Goal: Task Accomplishment & Management: Manage account settings

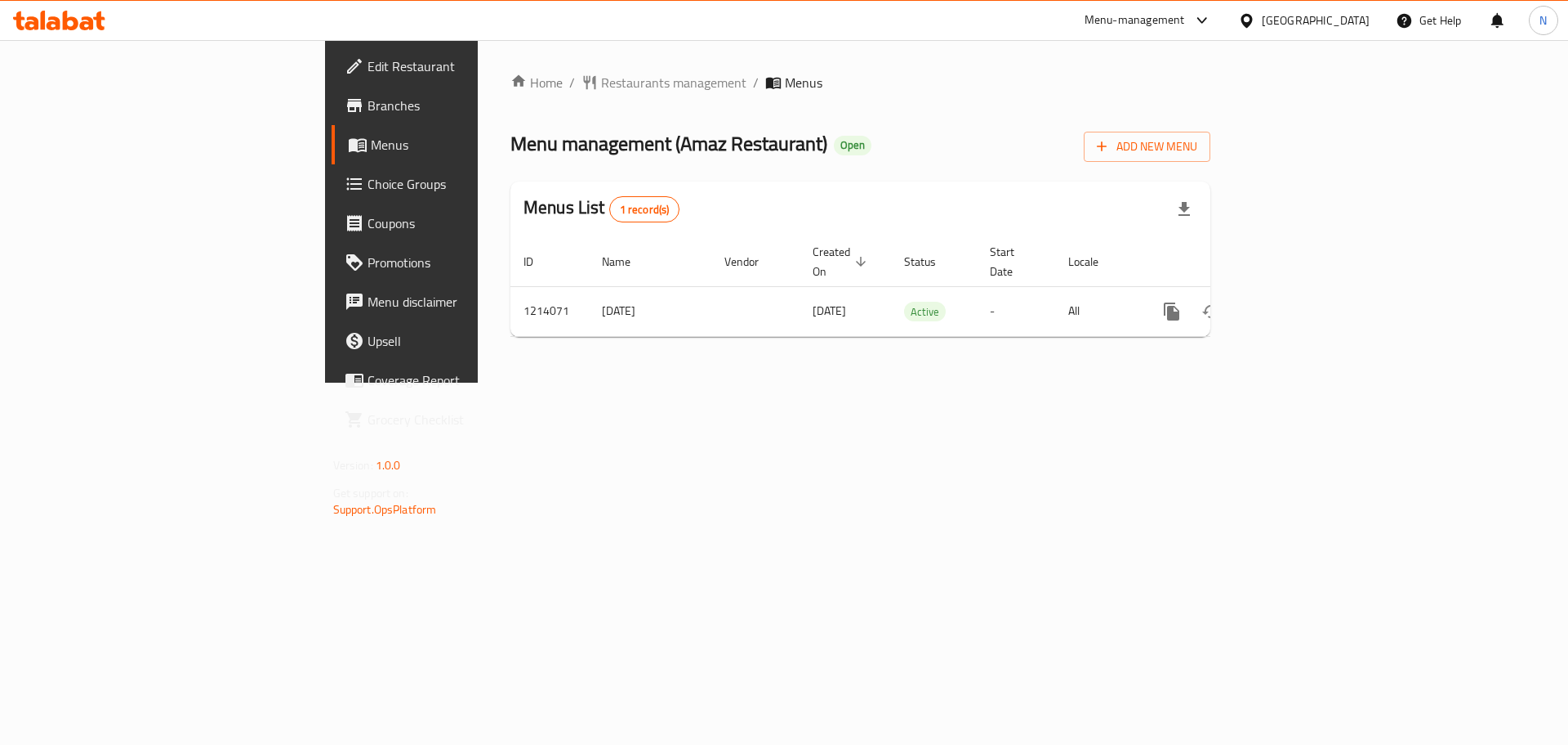
click at [1346, 19] on div "Qatar" at bounding box center [1316, 20] width 107 height 18
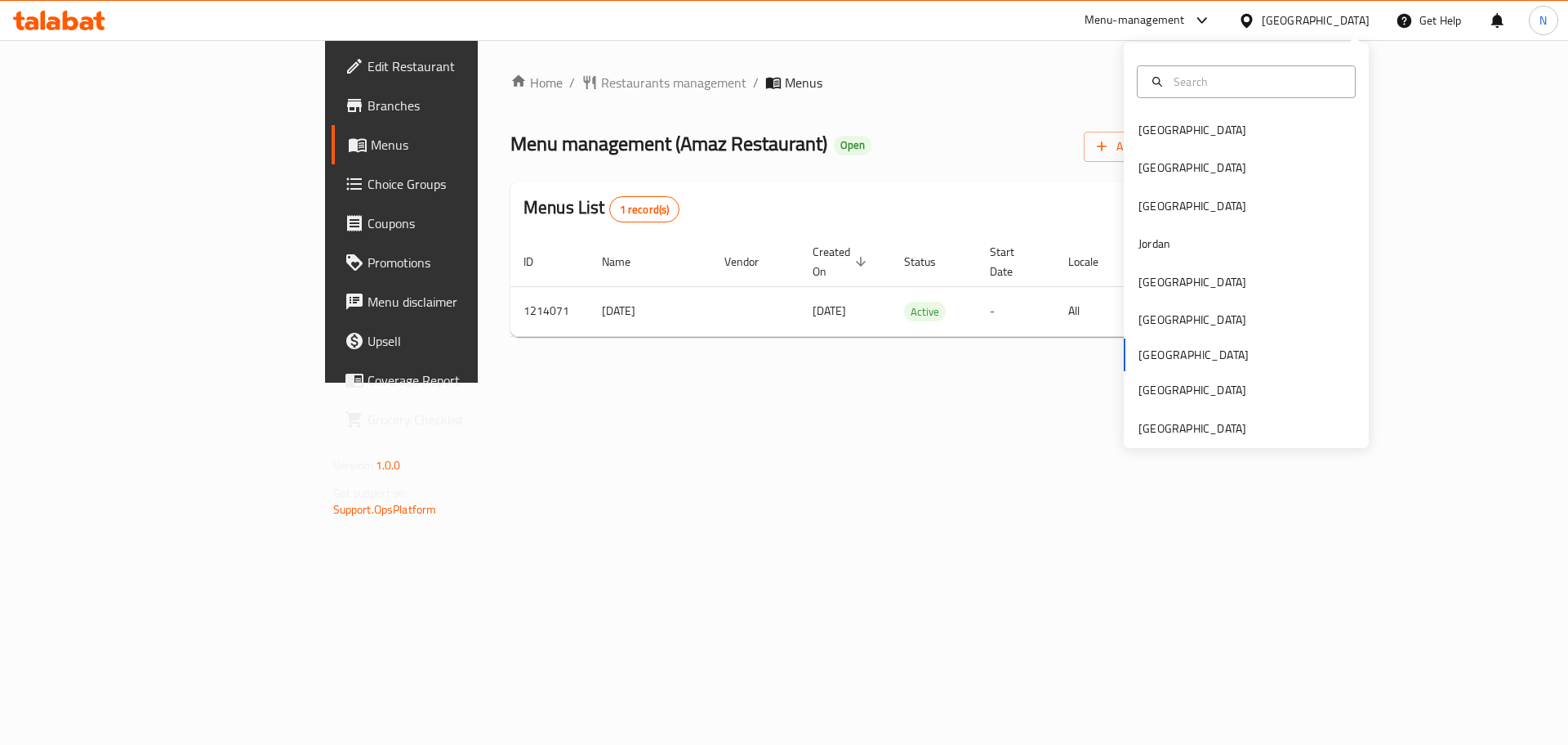
click at [1156, 438] on div "Bahrain Egypt Iraq Jordan Kuwait Oman Qatar Saudi Arabia United Arab Emirates" at bounding box center [1246, 244] width 245 height 405
click at [1153, 425] on div "[GEOGRAPHIC_DATA]" at bounding box center [1192, 428] width 107 height 18
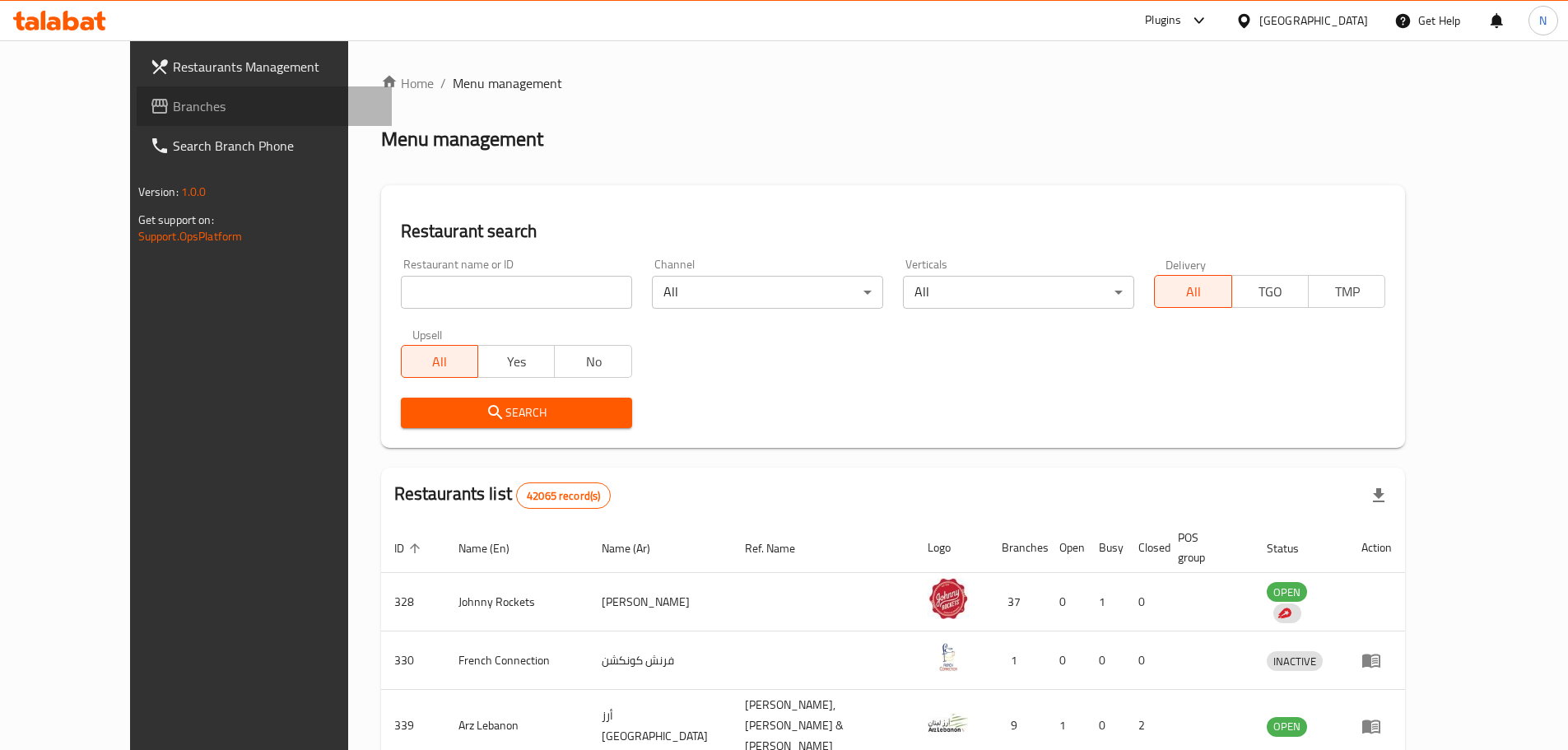
click at [173, 108] on span "Branches" at bounding box center [276, 105] width 205 height 19
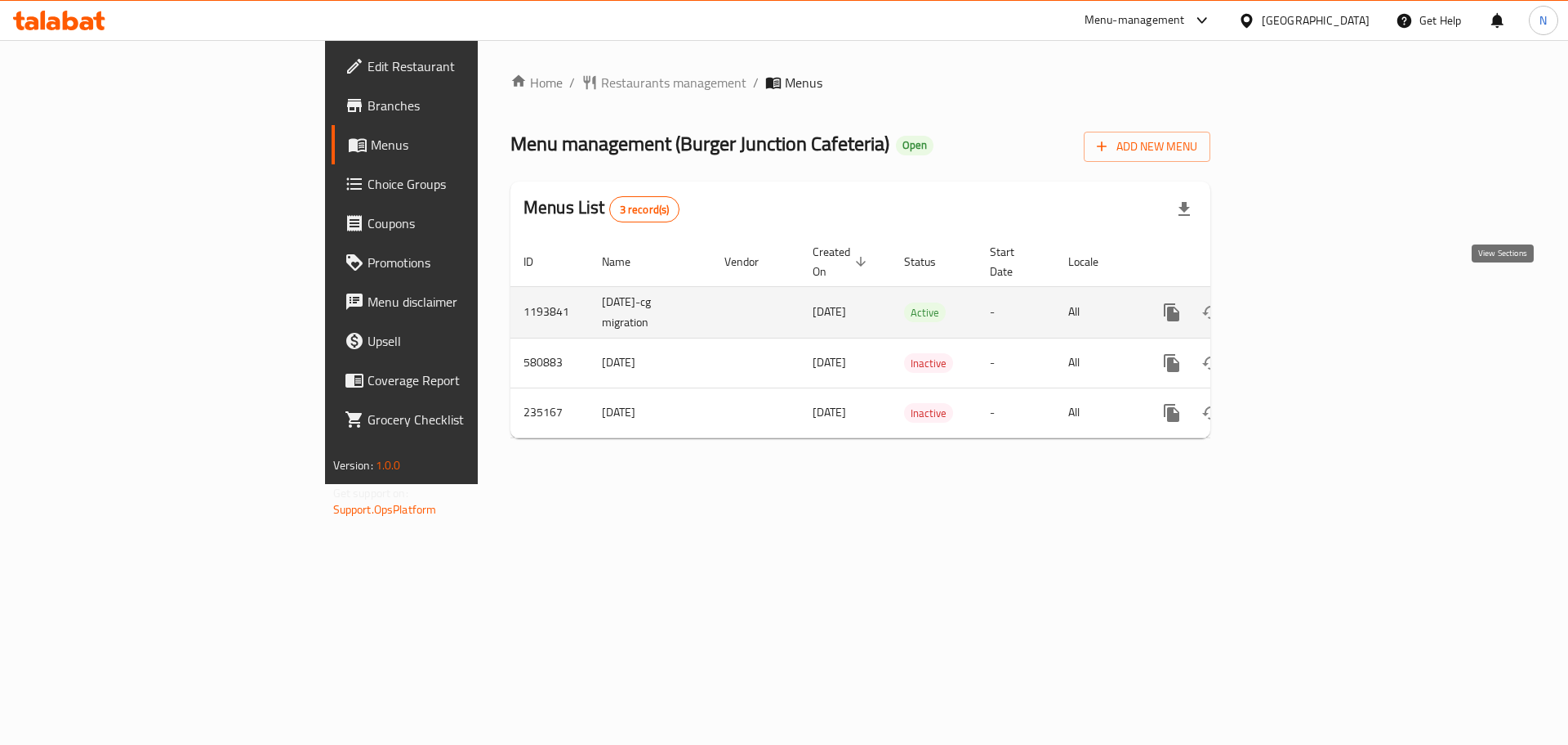
click at [1309, 293] on link "enhanced table" at bounding box center [1290, 312] width 39 height 40
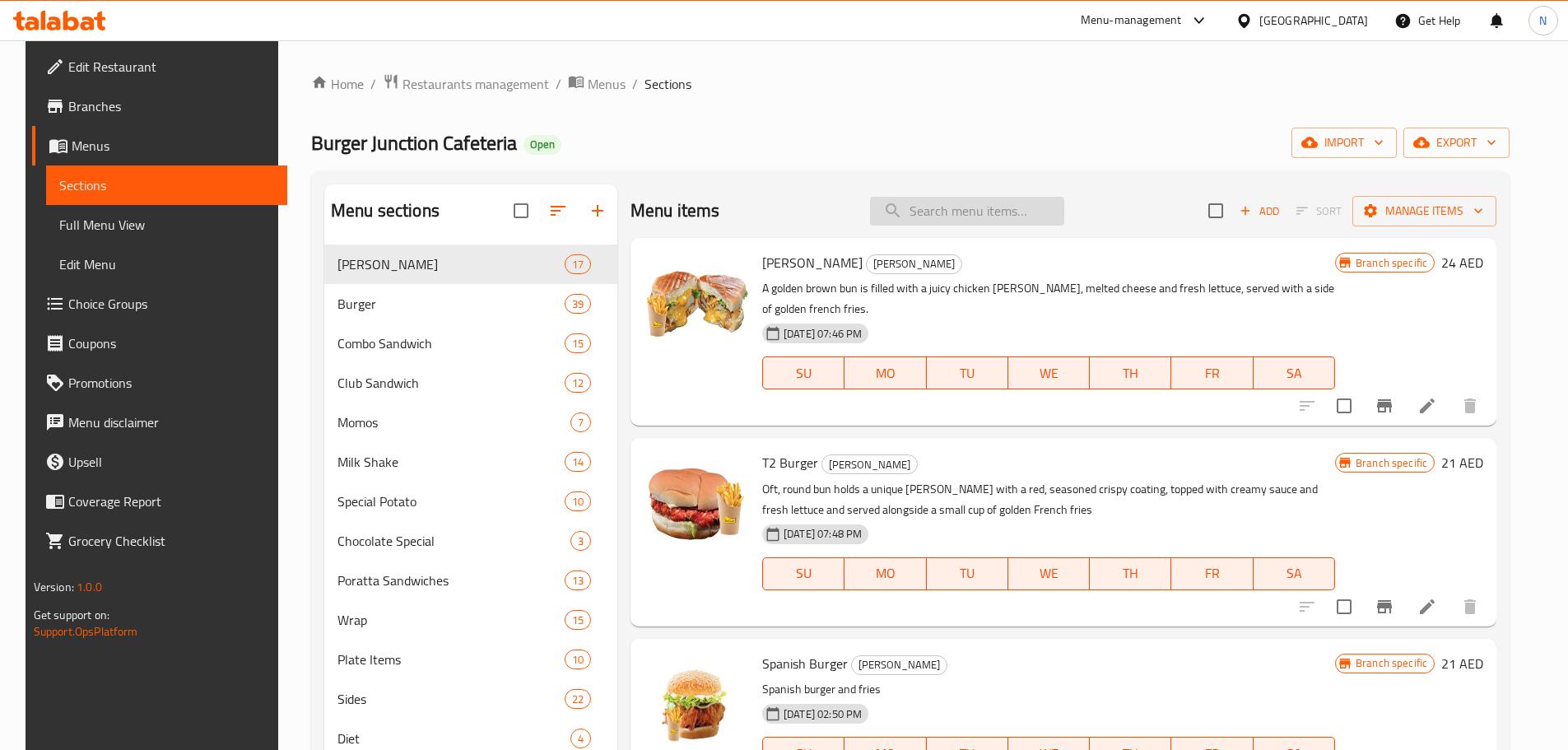
click at [962, 205] on input "search" at bounding box center [967, 211] width 194 height 29
paste input "Avocado Juice"
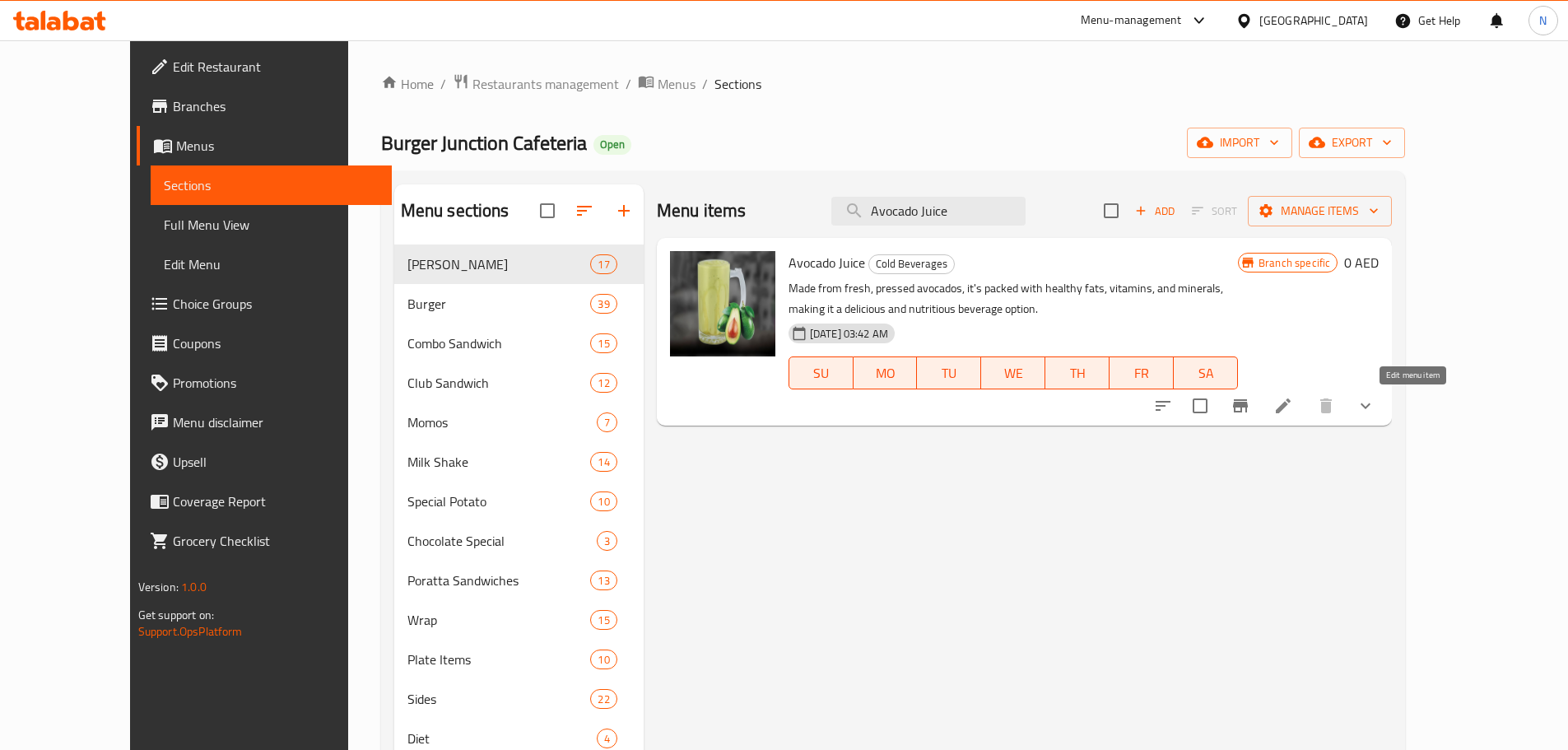
type input "Avocado Juice"
click at [1293, 407] on icon at bounding box center [1282, 405] width 19 height 19
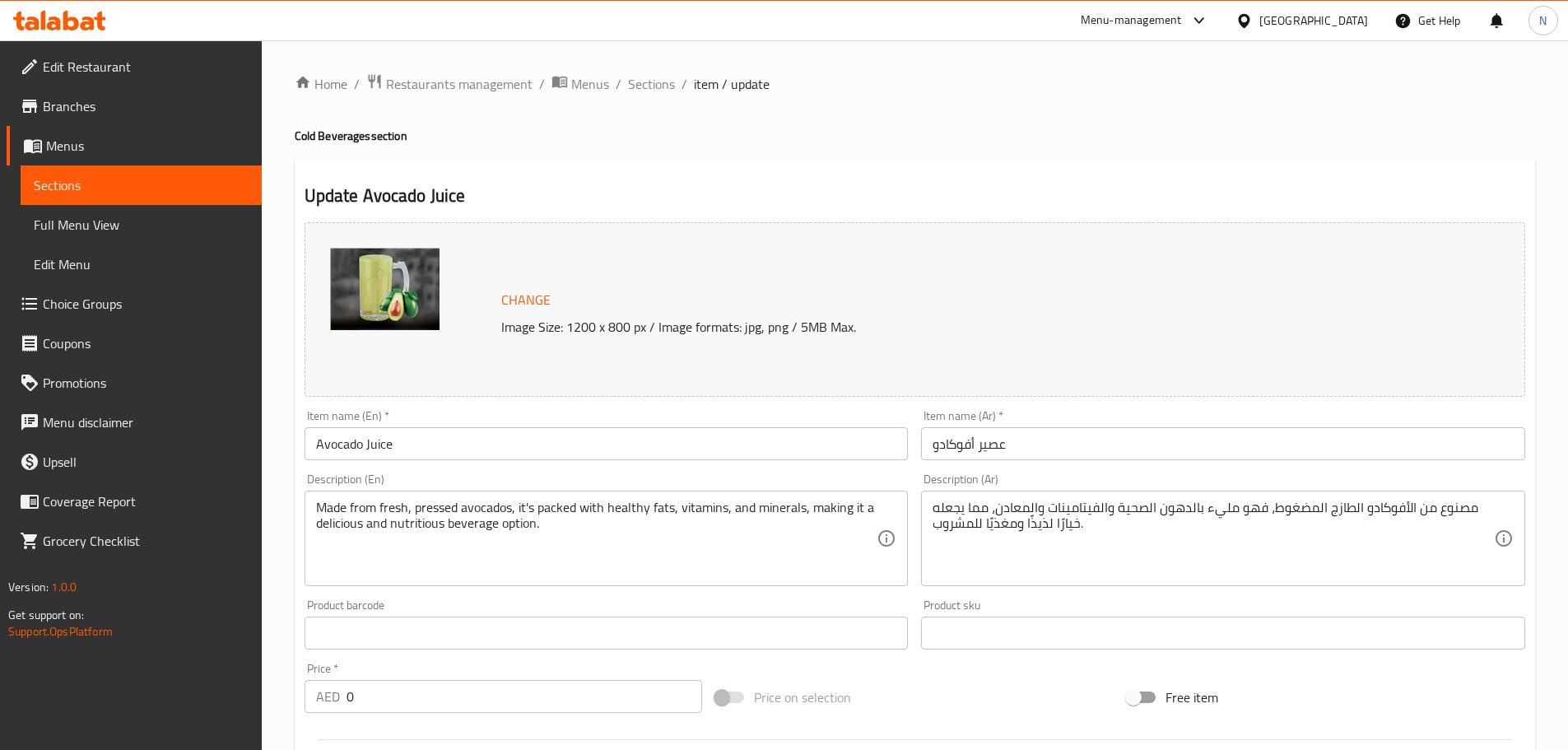
scroll to position [426, 0]
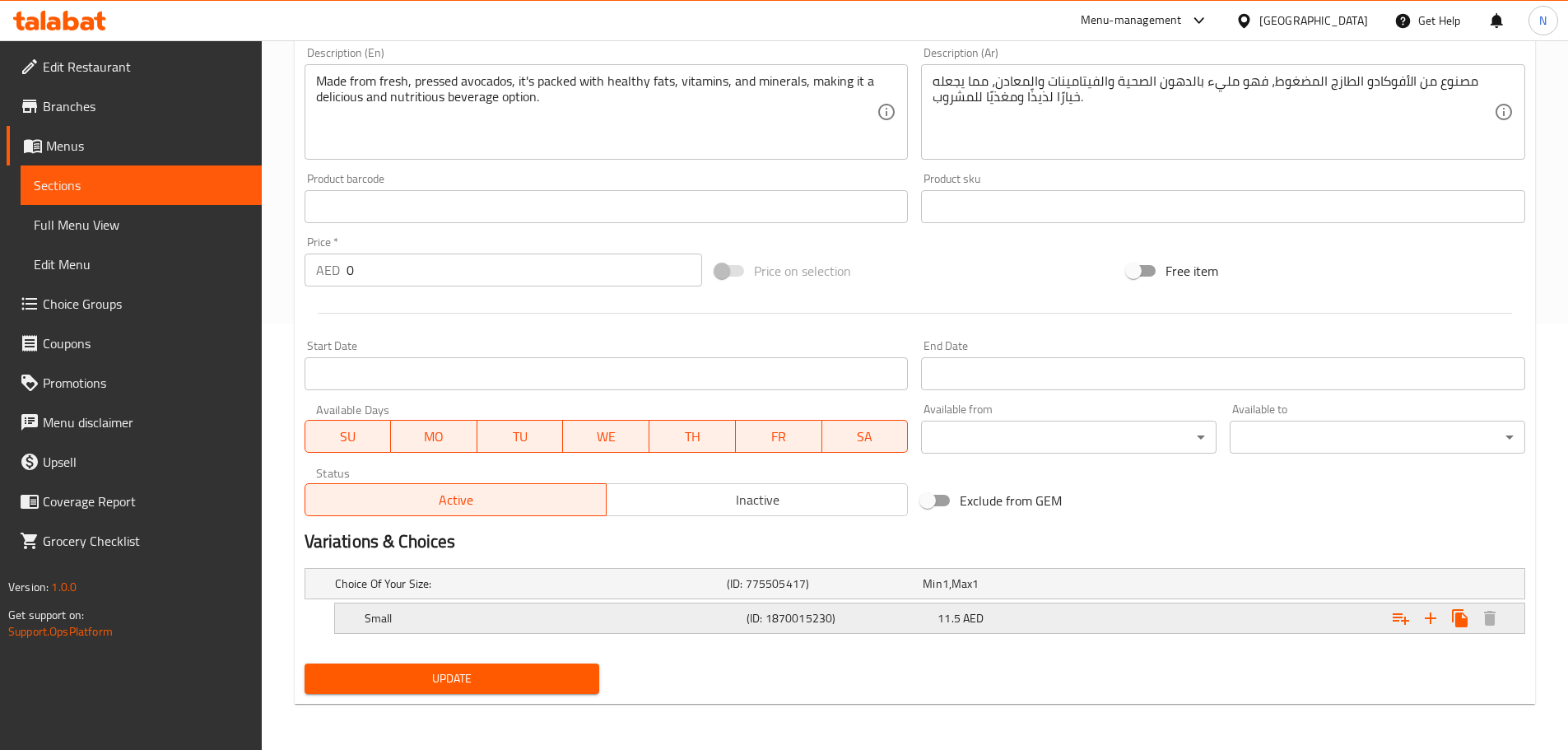
click at [834, 621] on h5 "(ID: 1870015230)" at bounding box center [838, 618] width 184 height 17
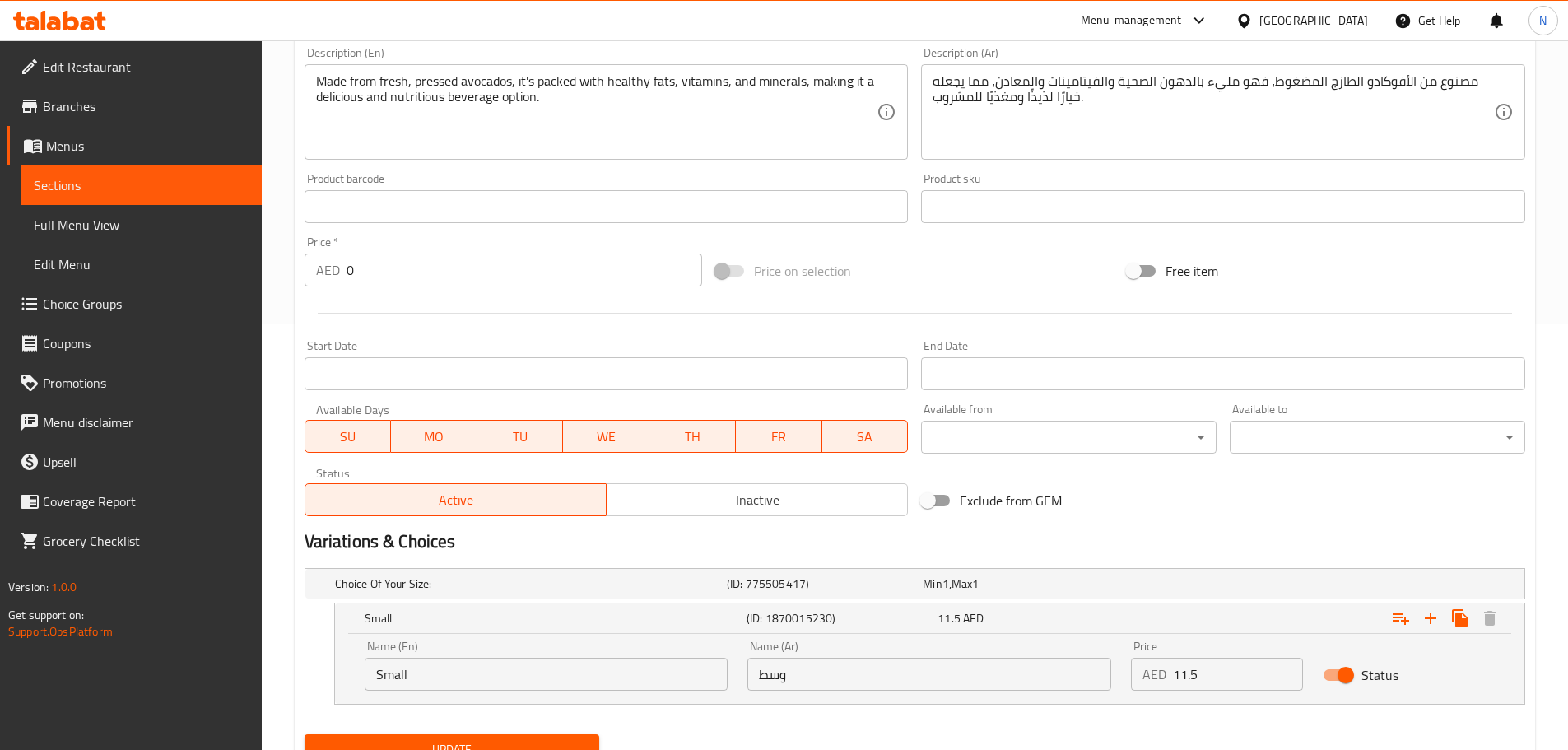
click at [663, 670] on input "Small" at bounding box center [546, 674] width 364 height 33
type input "Medium"
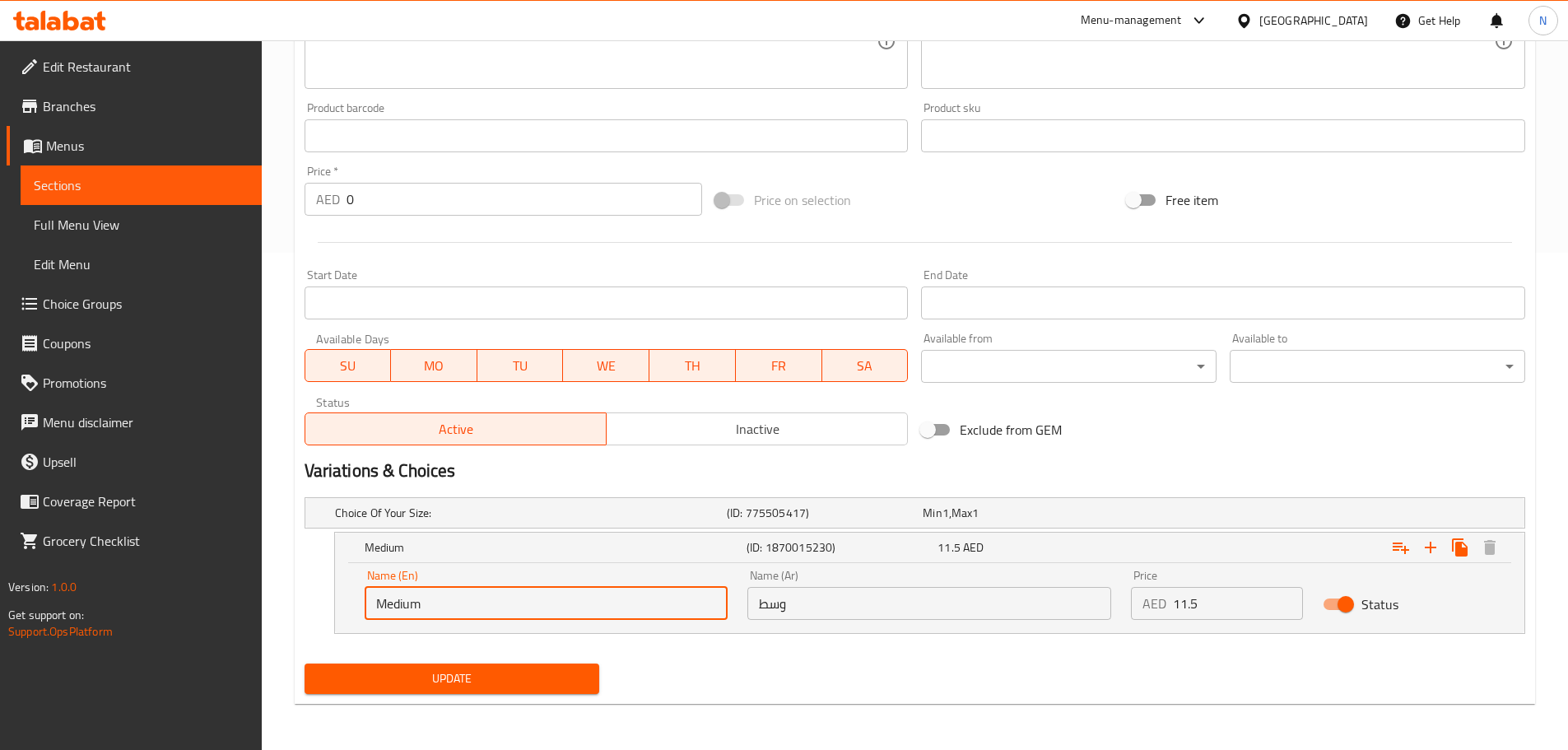
click at [393, 674] on span "Update" at bounding box center [451, 678] width 269 height 20
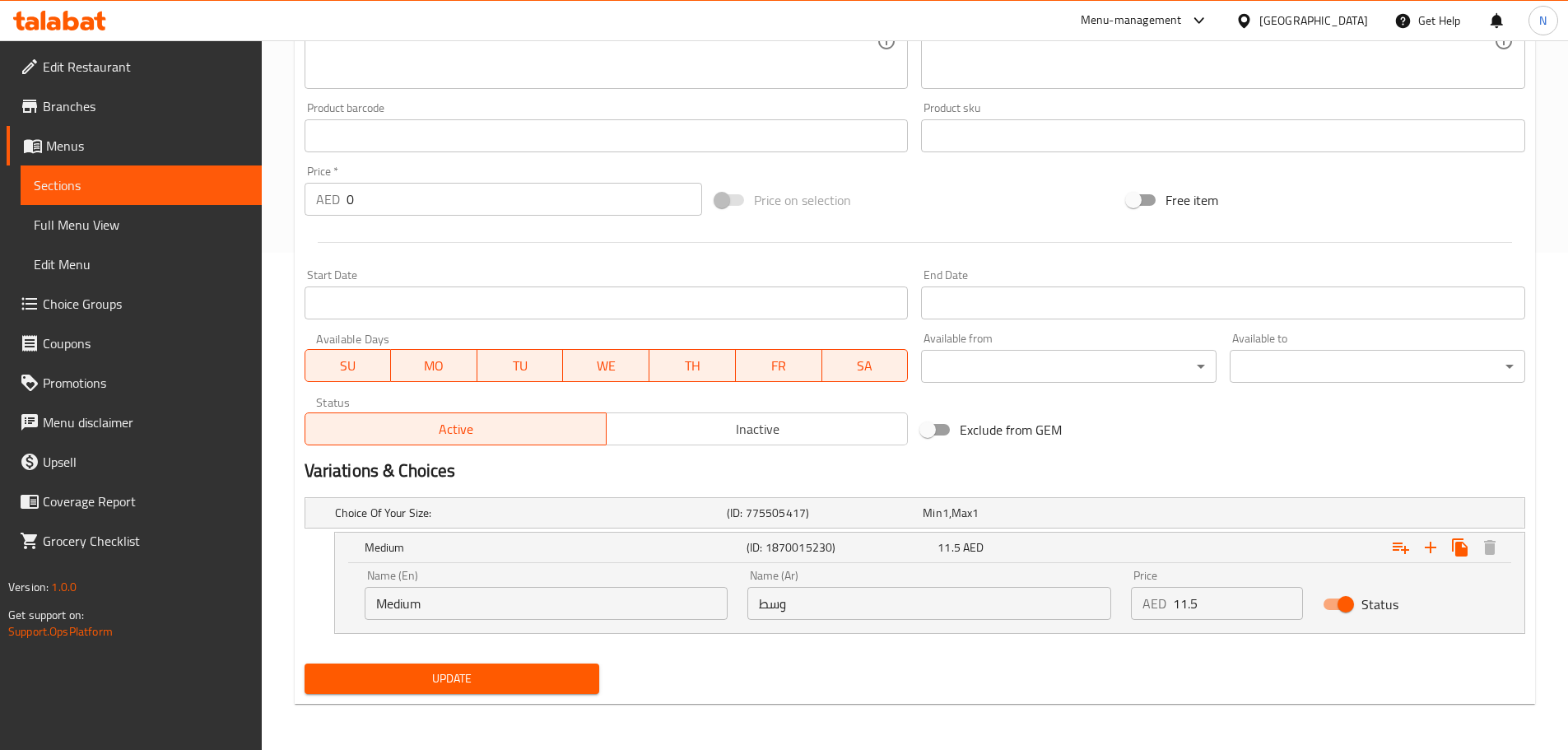
scroll to position [0, 0]
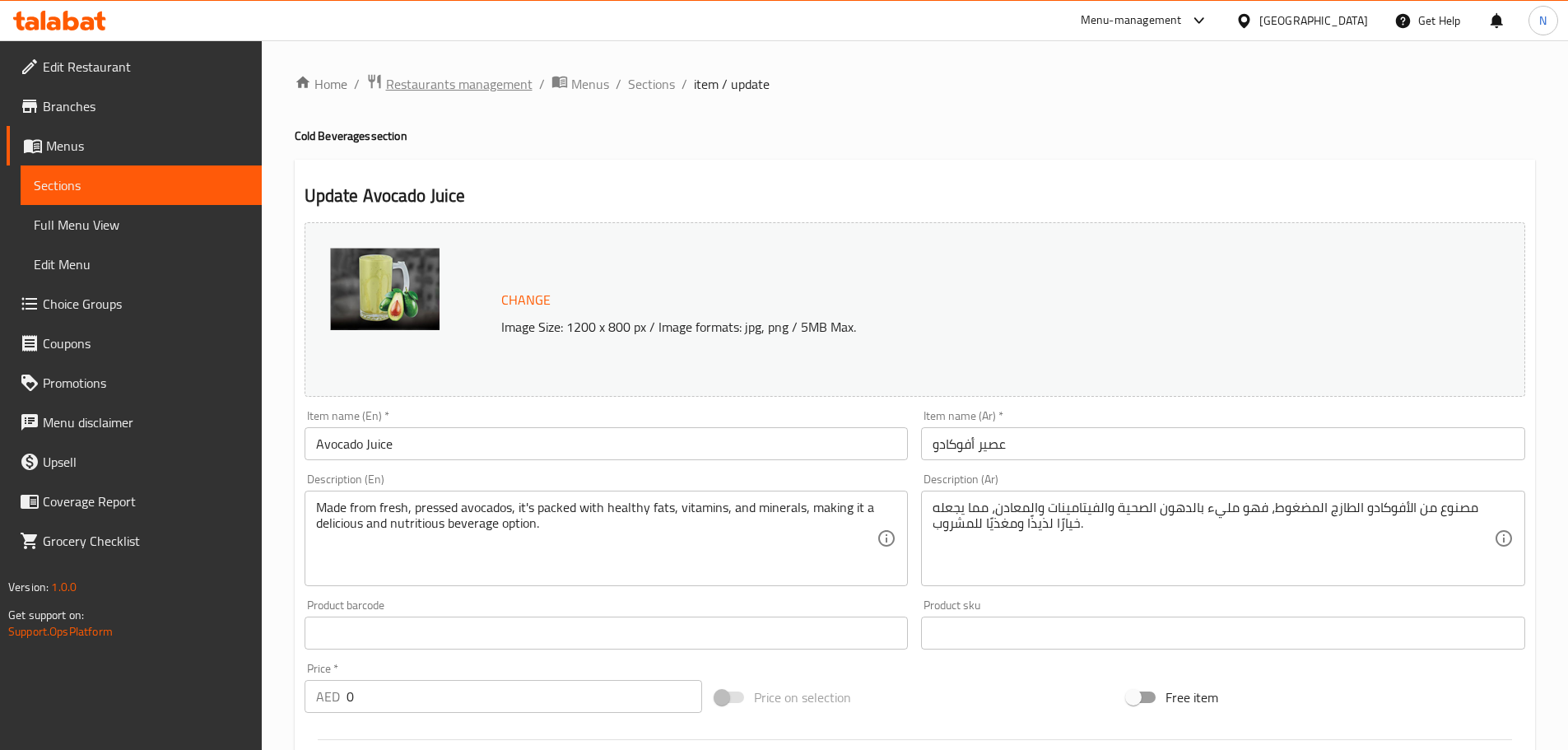
click at [421, 82] on span "Restaurants management" at bounding box center [459, 83] width 146 height 19
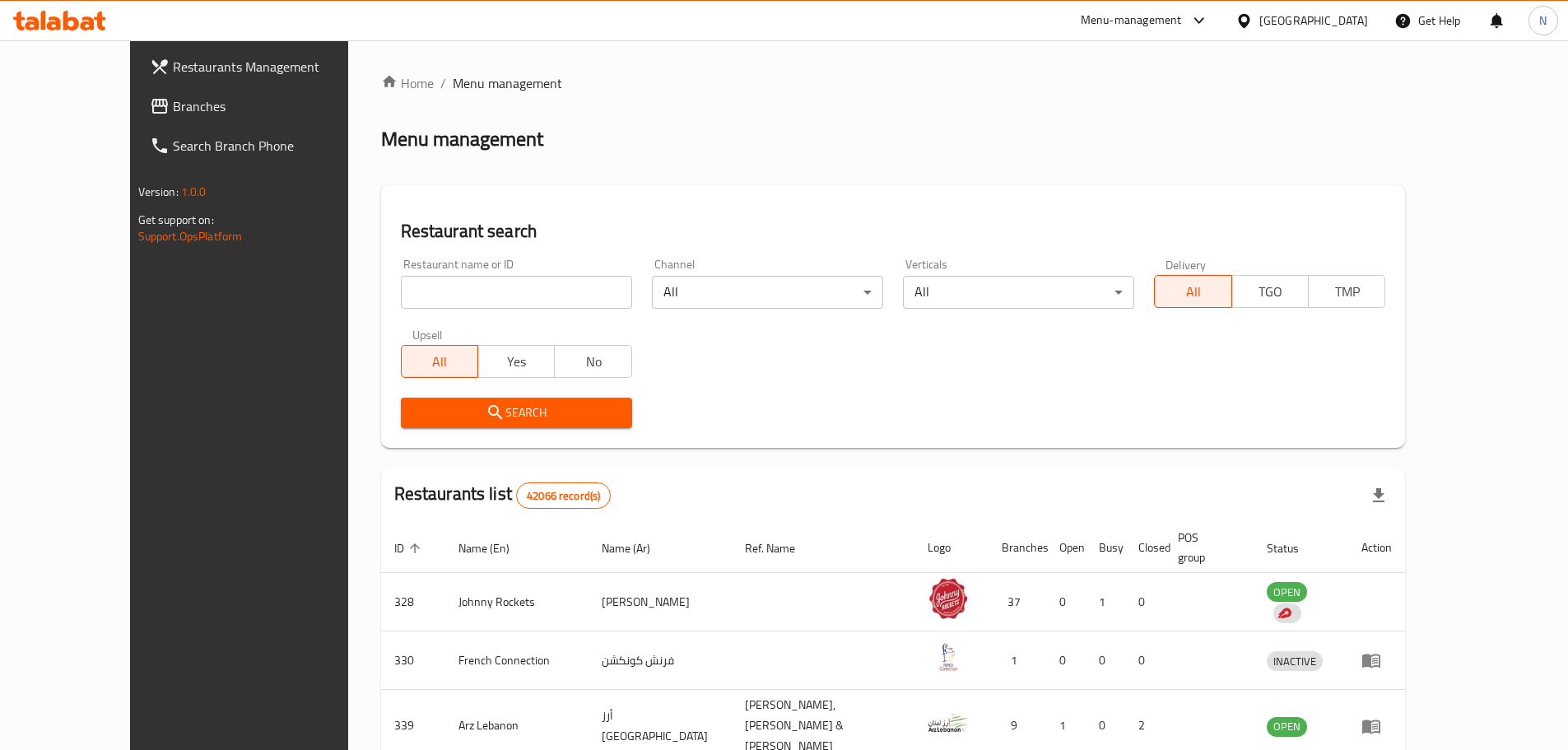
click at [173, 96] on span "Branches" at bounding box center [276, 105] width 205 height 19
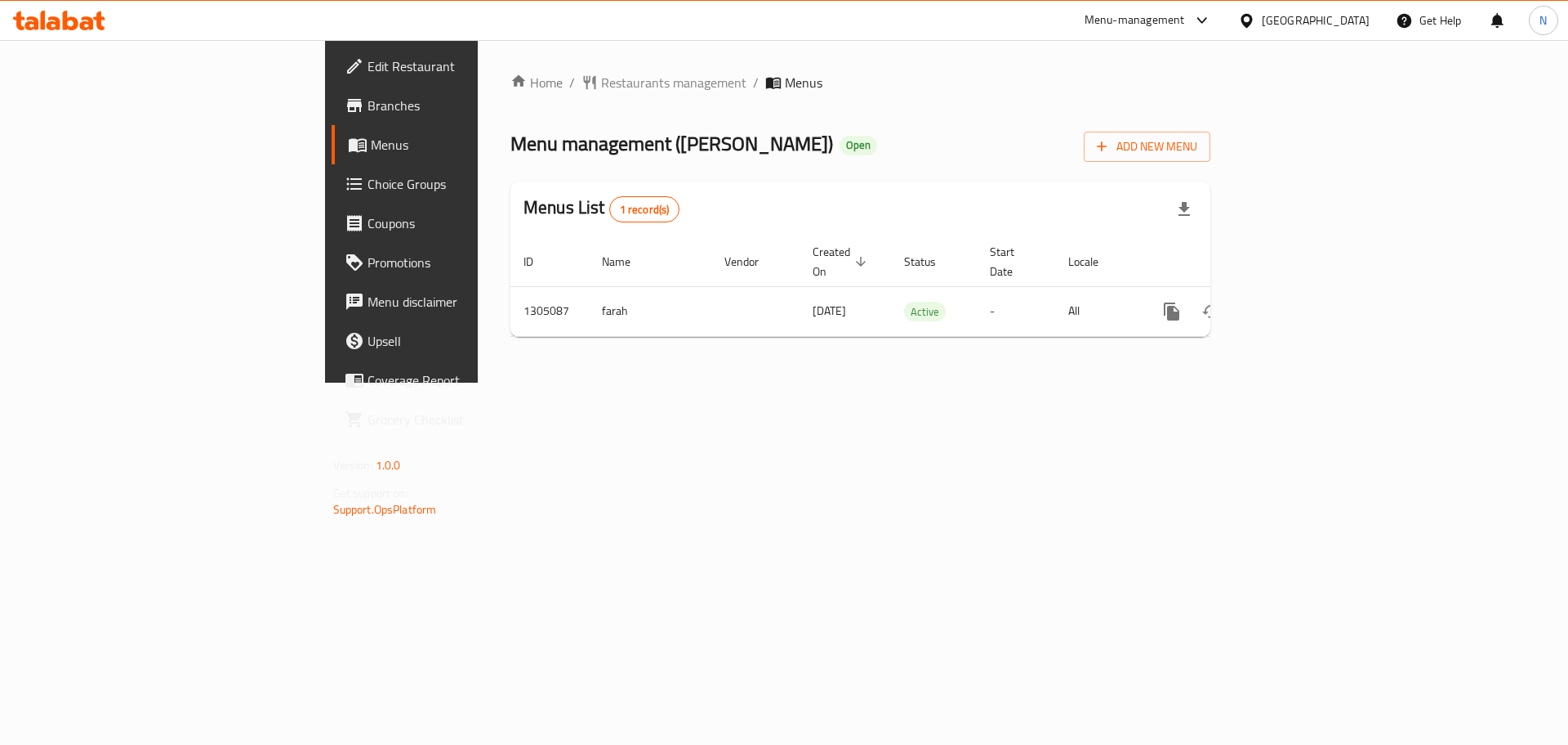
click at [1291, 11] on div "United Arab Emirates" at bounding box center [1316, 20] width 107 height 18
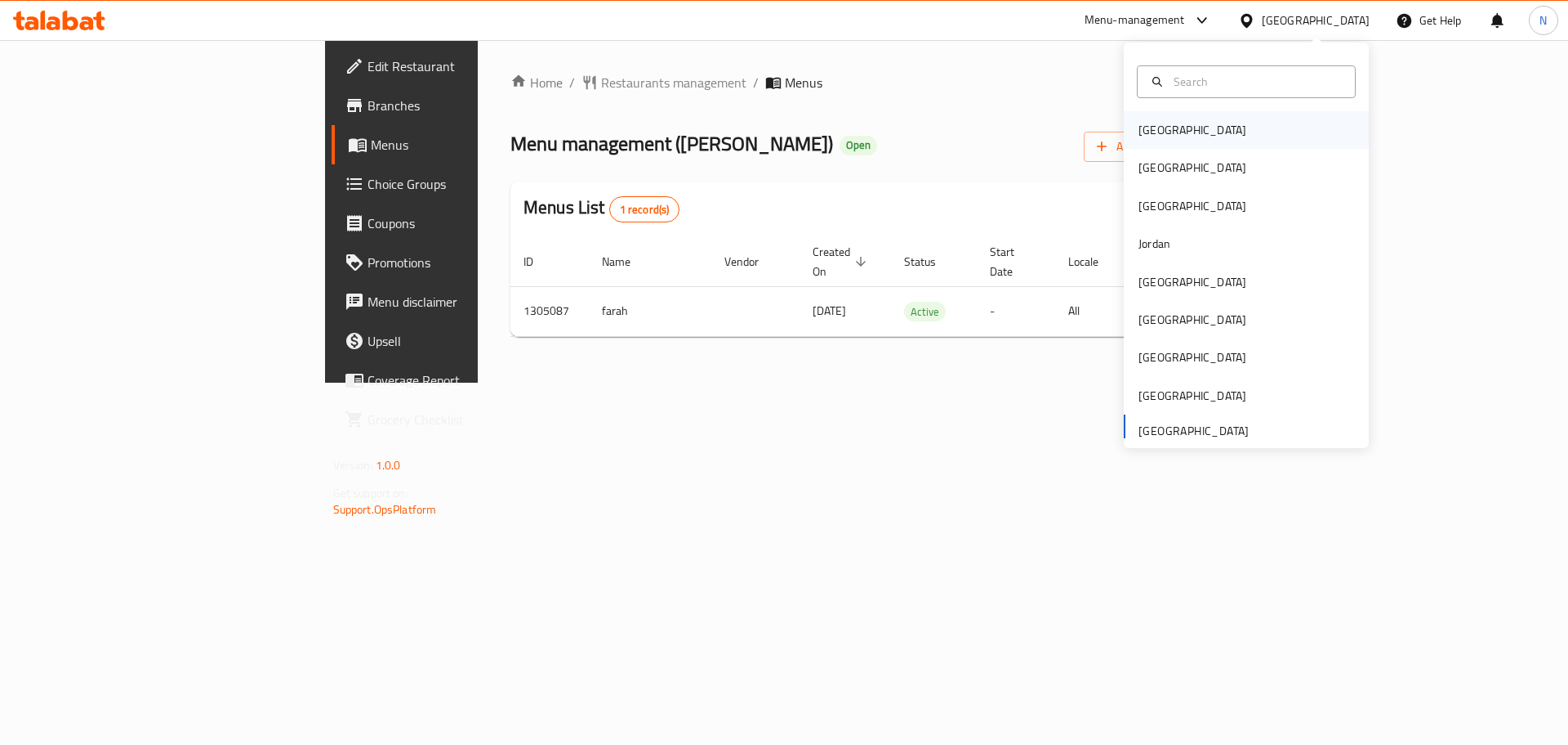
click at [1138, 133] on div "[GEOGRAPHIC_DATA]" at bounding box center [1192, 130] width 107 height 18
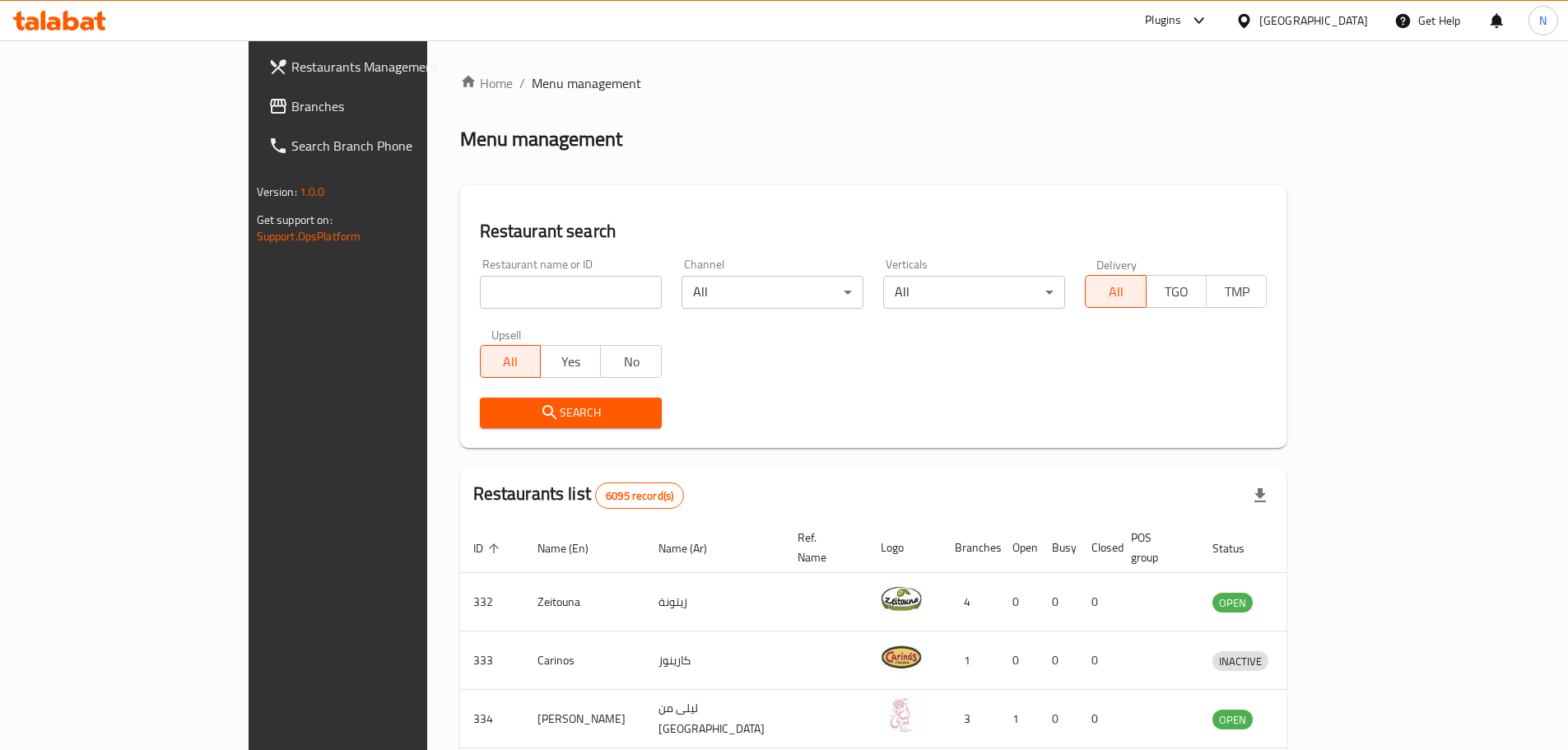
click at [291, 115] on span "Branches" at bounding box center [394, 105] width 205 height 19
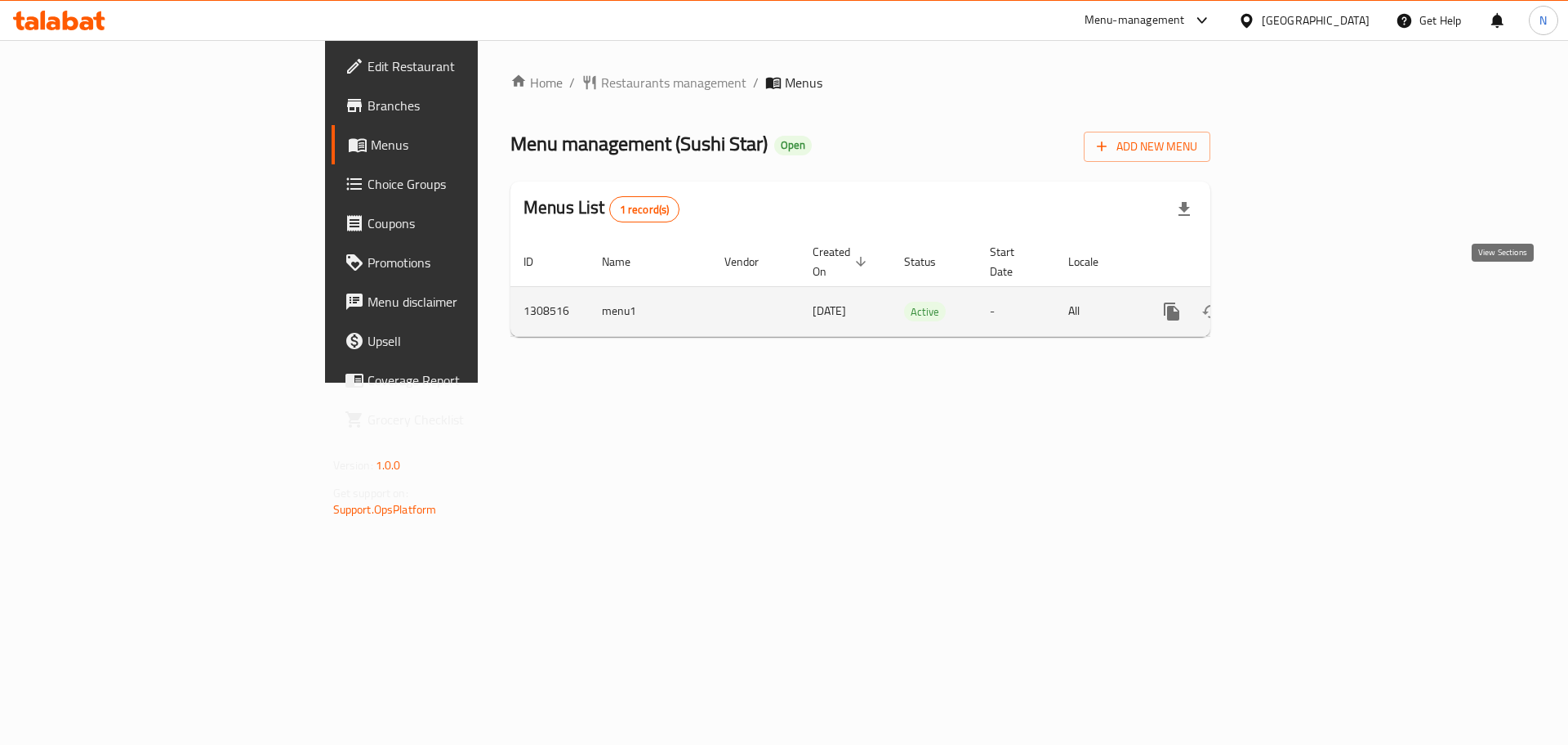
click at [1297, 304] on icon "enhanced table" at bounding box center [1290, 311] width 15 height 15
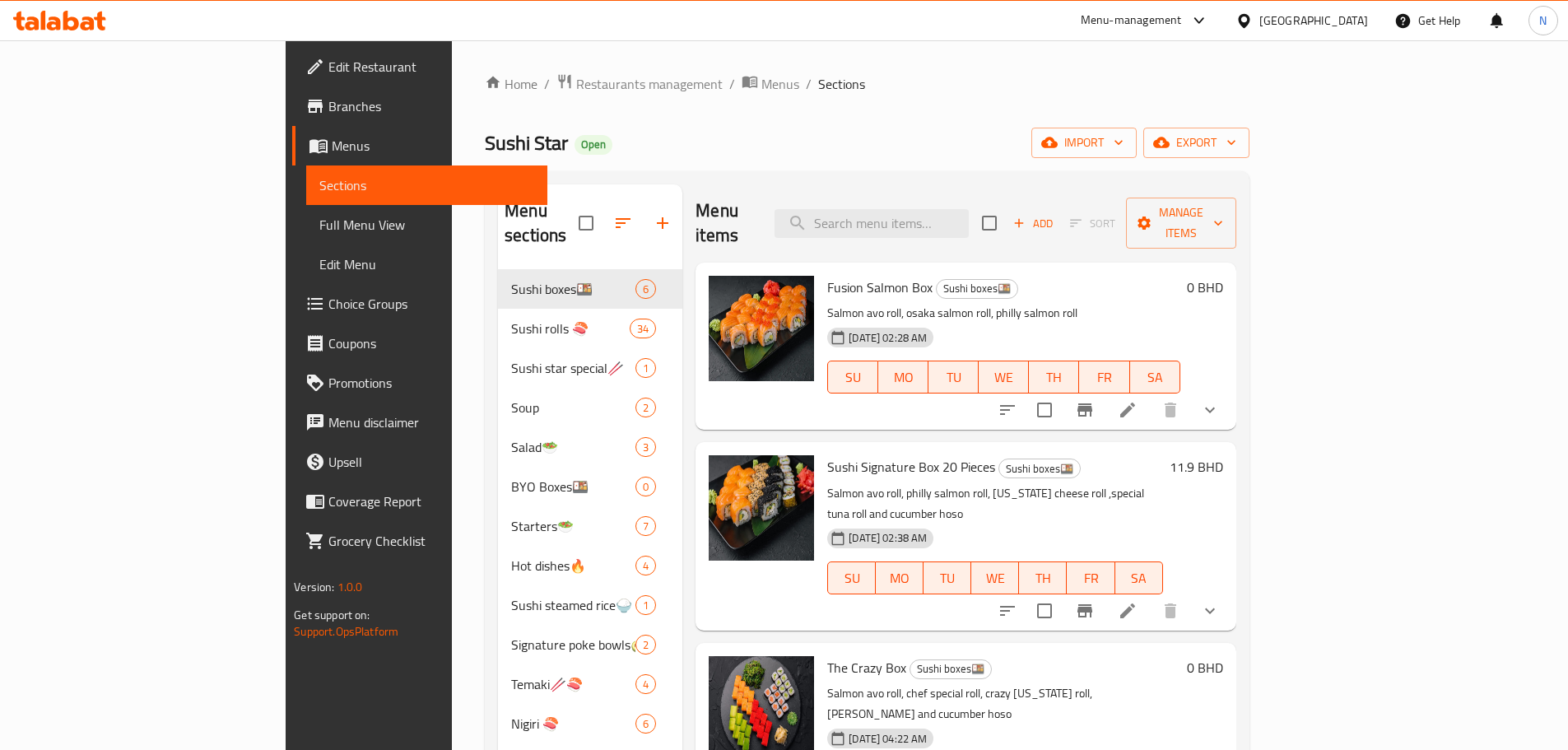
click at [932, 195] on div "Menu items Add Sort Manage items" at bounding box center [966, 223] width 540 height 79
click at [937, 209] on input "search" at bounding box center [871, 223] width 194 height 29
paste input "Salmon Nigiri"
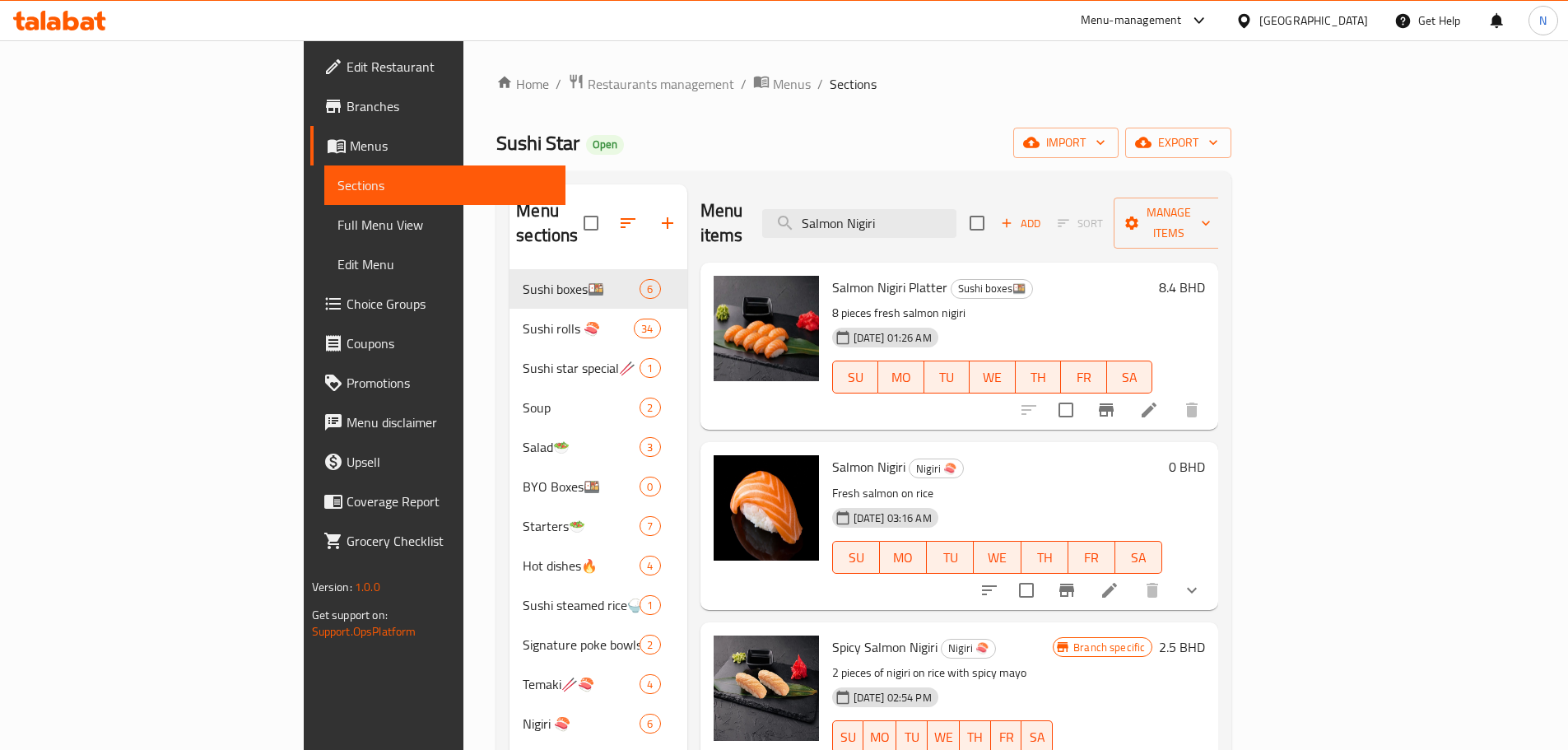
type input "Salmon Nigiri"
click at [1119, 580] on icon at bounding box center [1109, 589] width 19 height 19
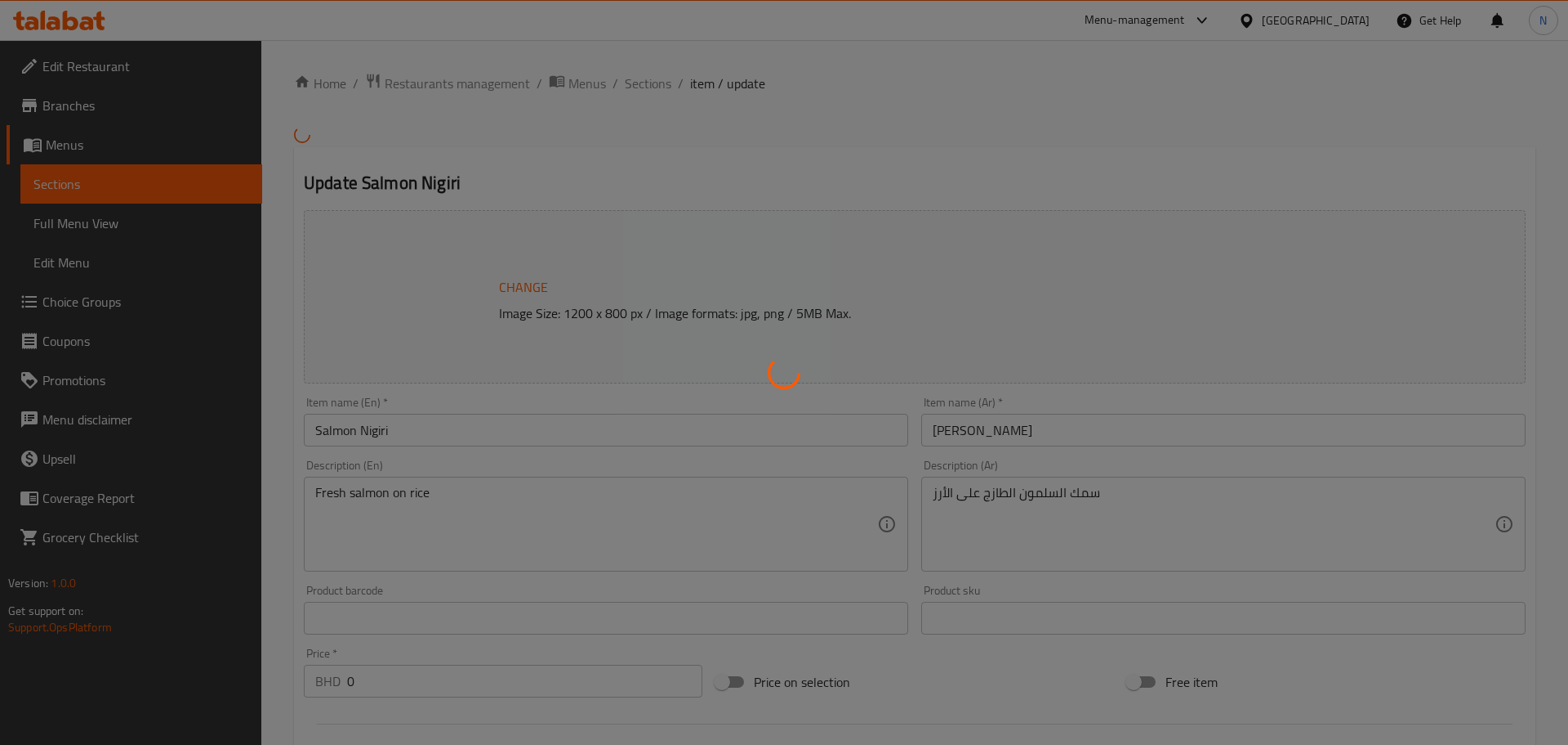
type input "اختيارك للتخصيص:"
type input "0"
type input "4"
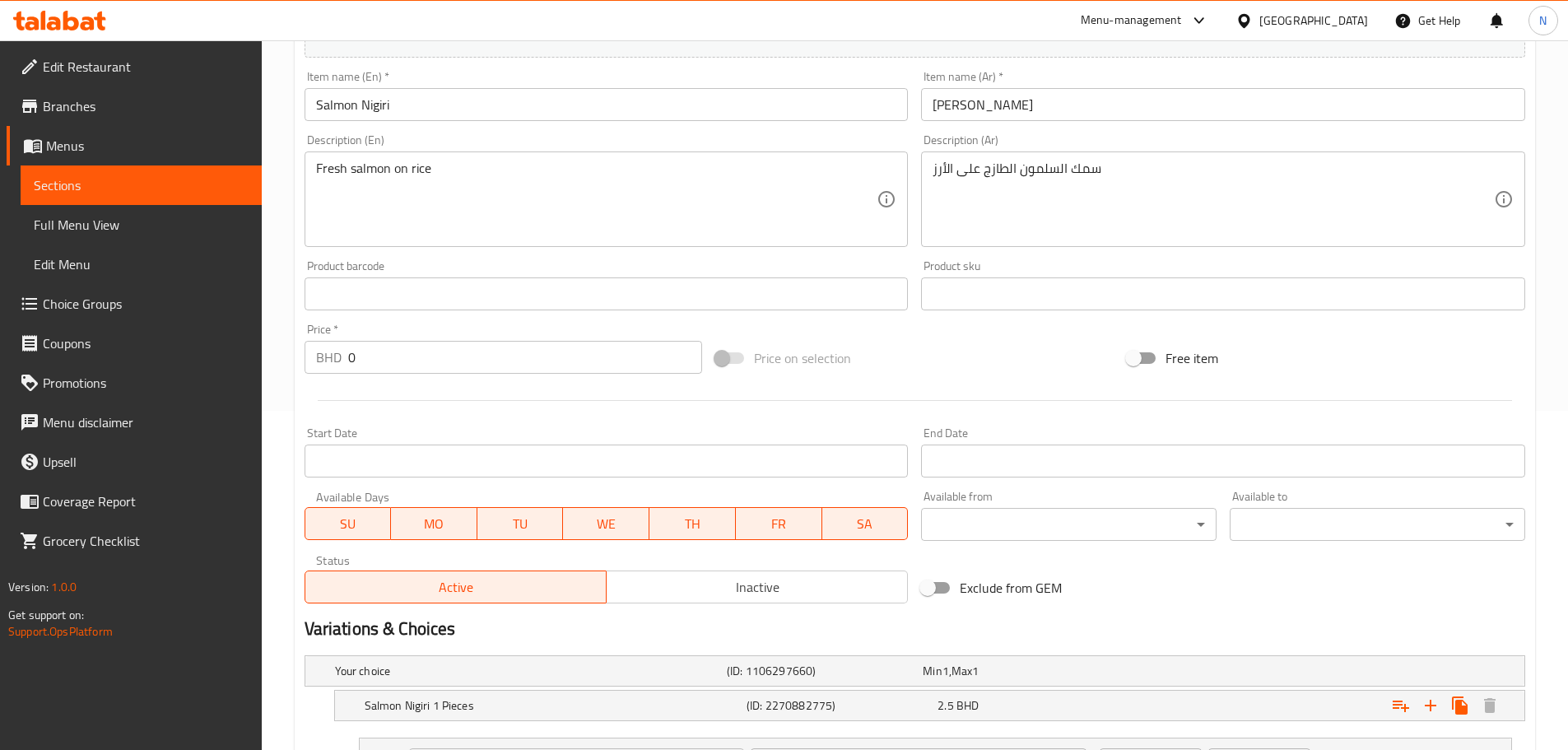
scroll to position [494, 0]
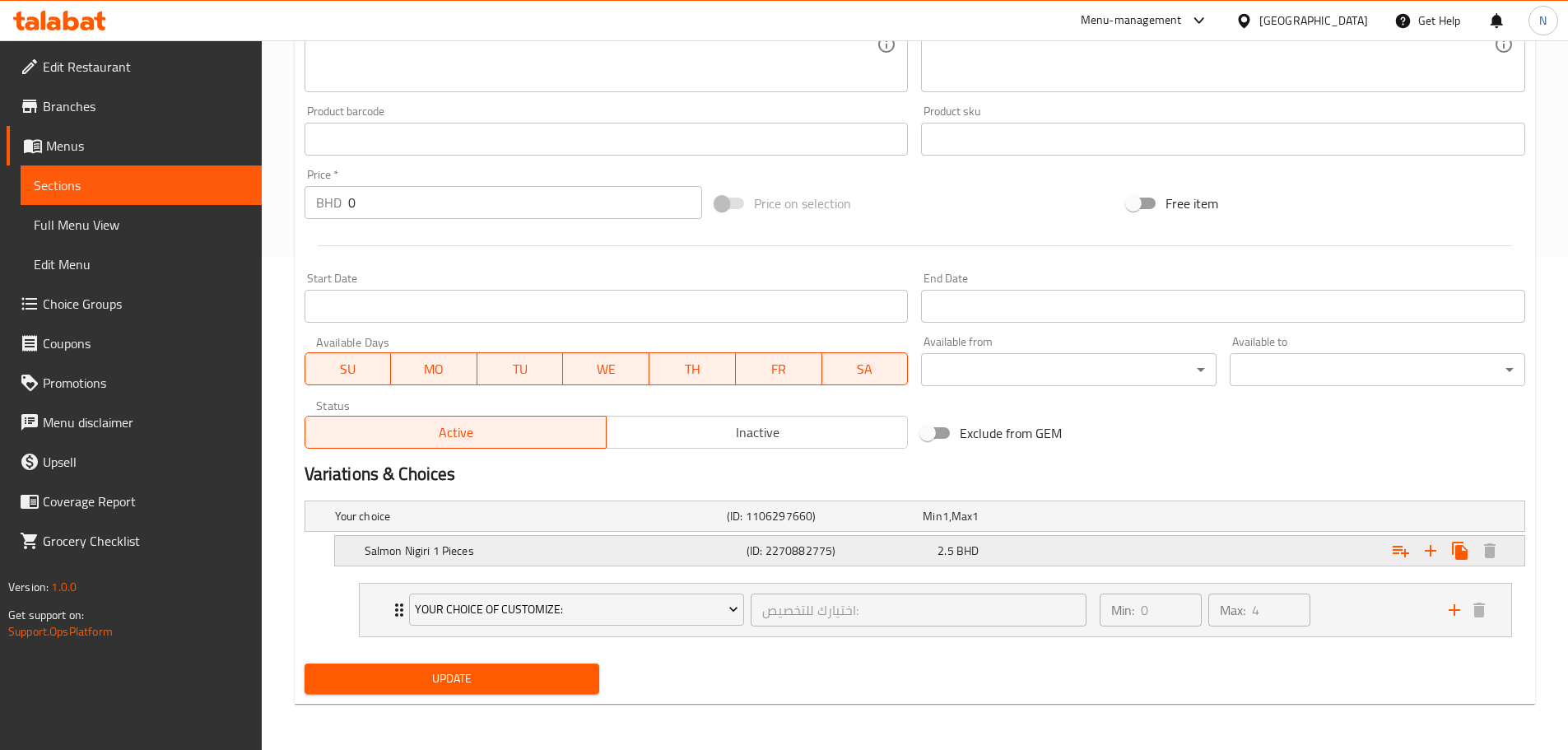
click at [1138, 541] on div "Expand" at bounding box center [1315, 550] width 382 height 36
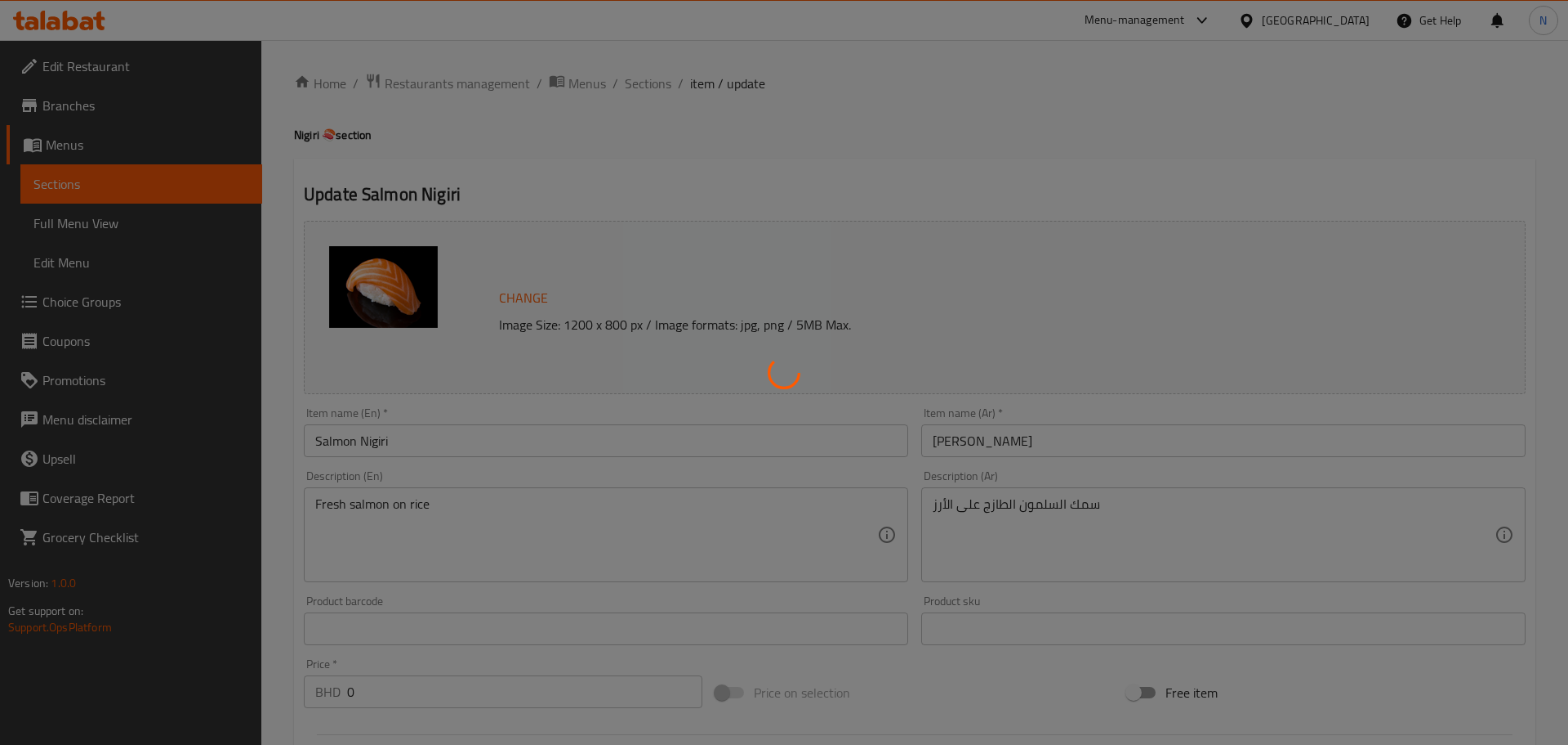
type input "اختيارك للتخصيص:"
type input "0"
type input "4"
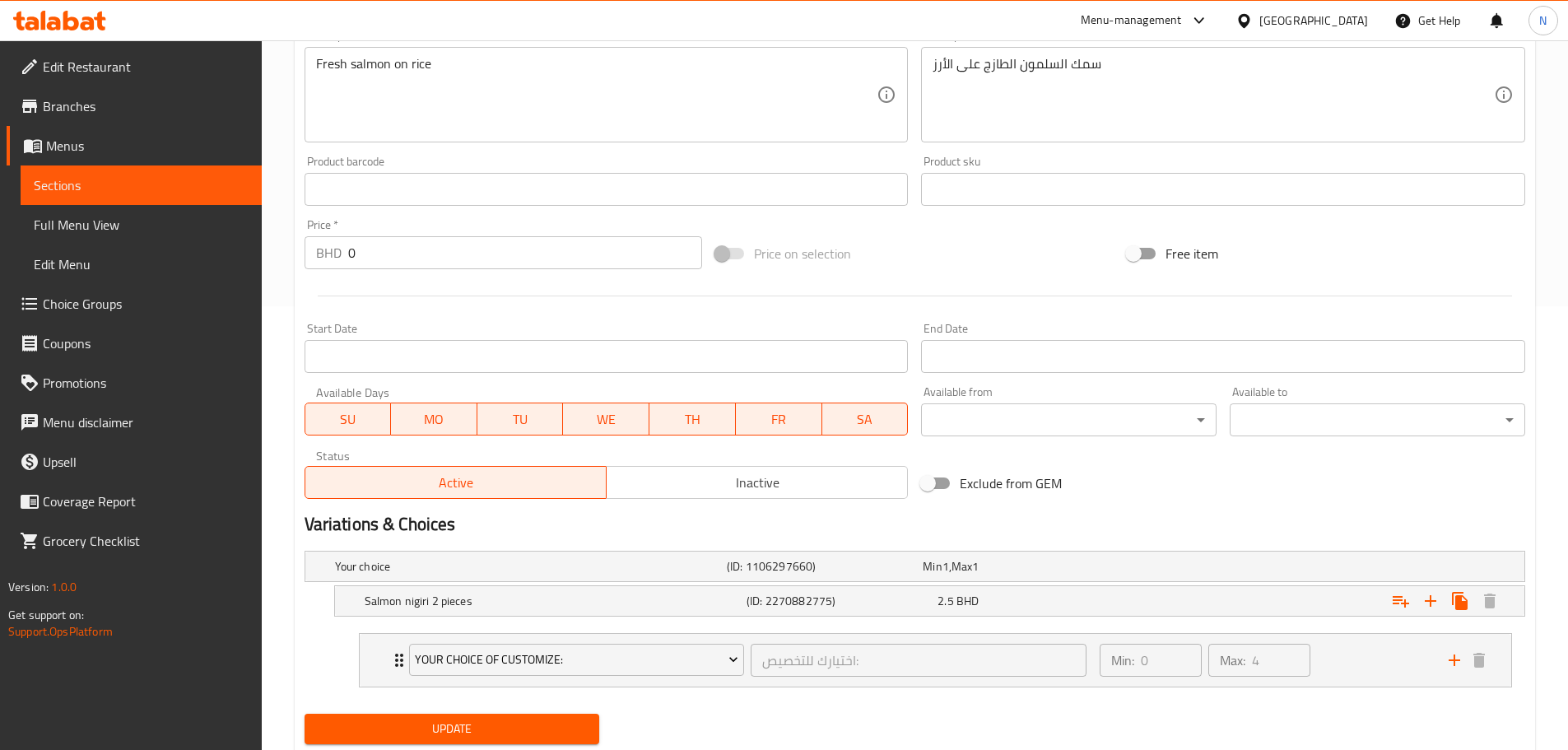
scroll to position [494, 0]
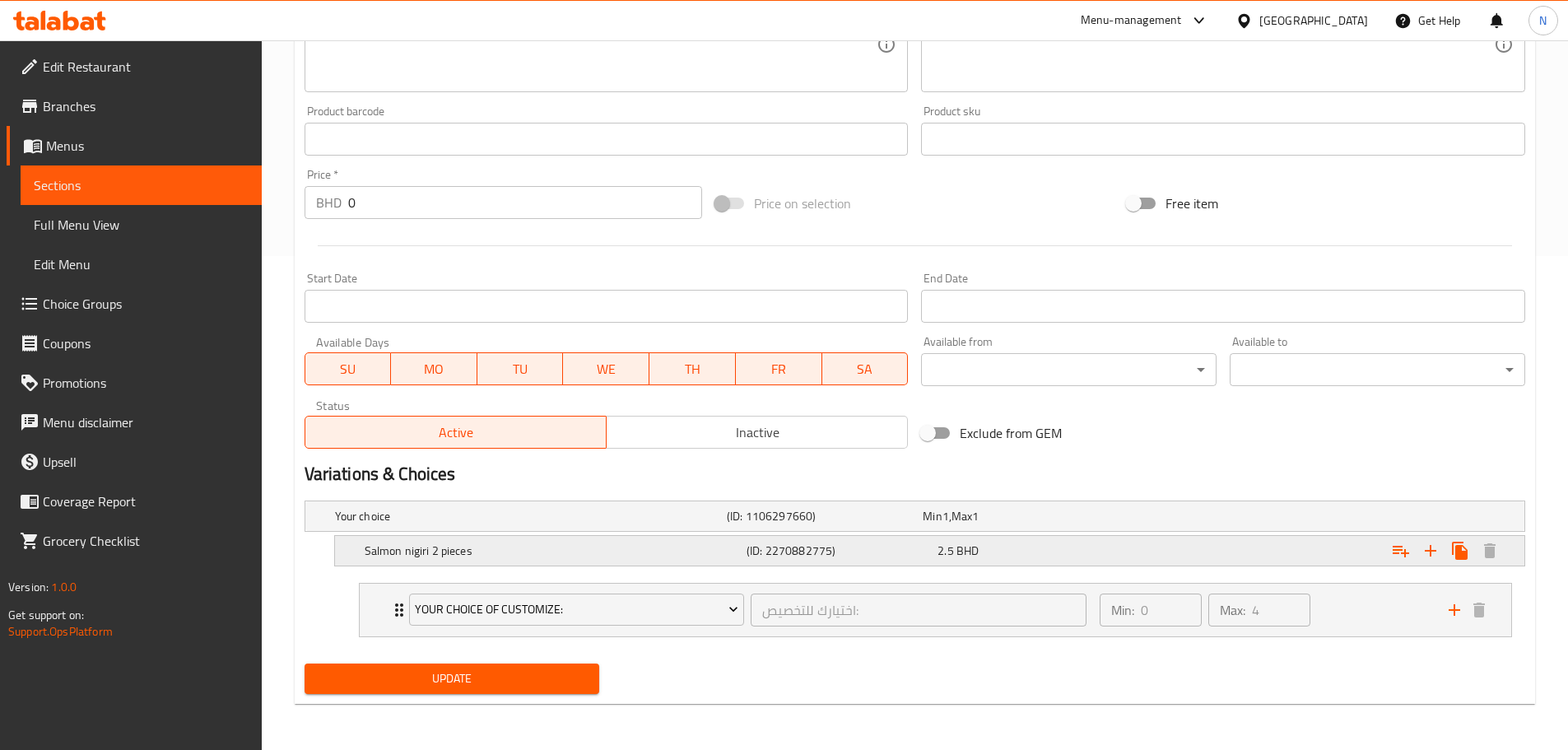
click at [1167, 548] on div "Expand" at bounding box center [1315, 550] width 382 height 36
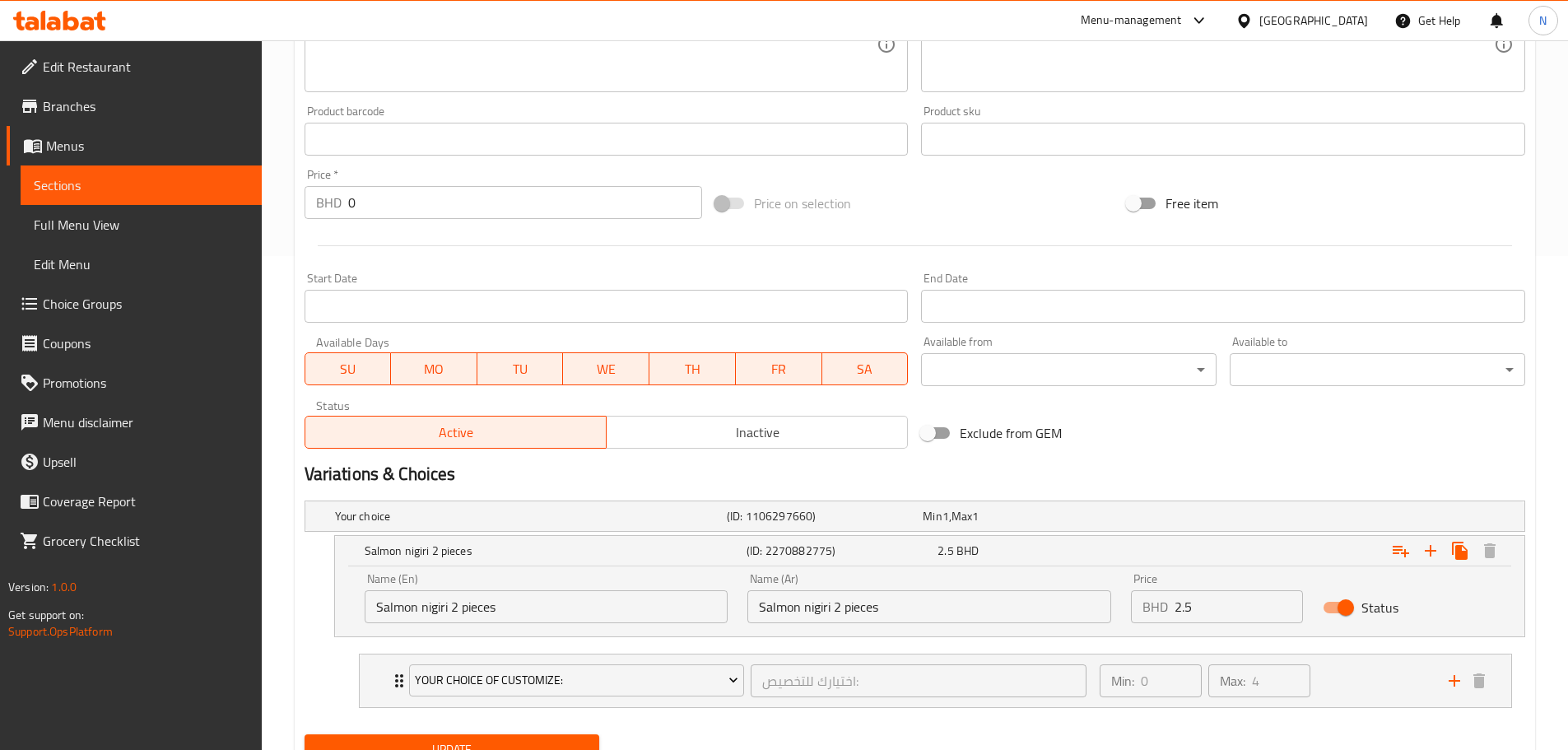
click at [629, 597] on input "Salmon nigiri 2 pieces" at bounding box center [546, 607] width 364 height 33
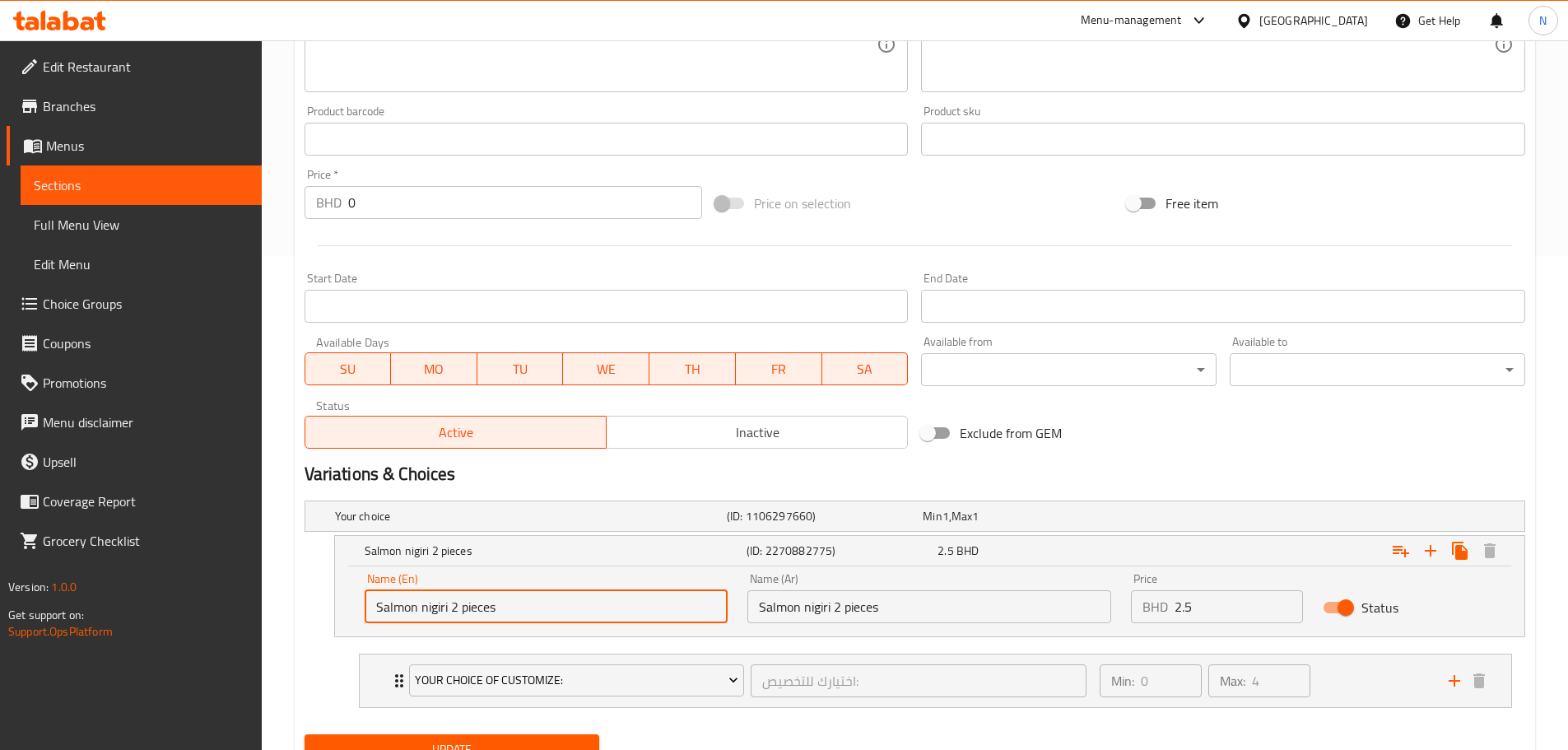
click at [629, 597] on input "Salmon nigiri 2 pieces" at bounding box center [546, 607] width 364 height 33
type input "Salmon Nigiri 2 Pieces"
click at [982, 602] on input "Salmon nigiri 2 pieces" at bounding box center [929, 607] width 364 height 33
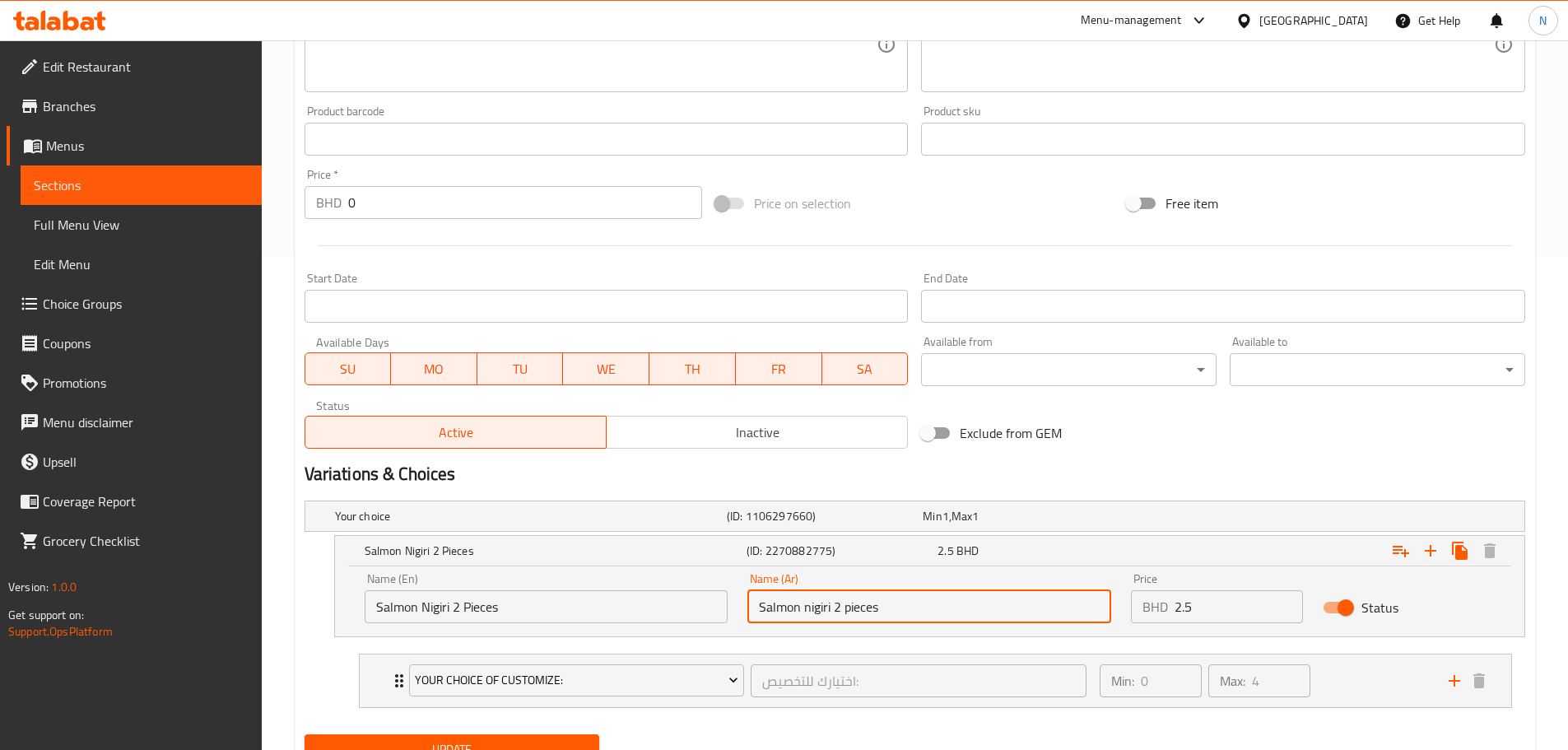
click at [982, 602] on input "Salmon nigiri 2 pieces" at bounding box center [929, 607] width 364 height 33
paste input "نيجيري السلمون قطعتين"
type input "نيجيري السلمون قطعتين"
click at [540, 743] on span "Update" at bounding box center [451, 749] width 269 height 20
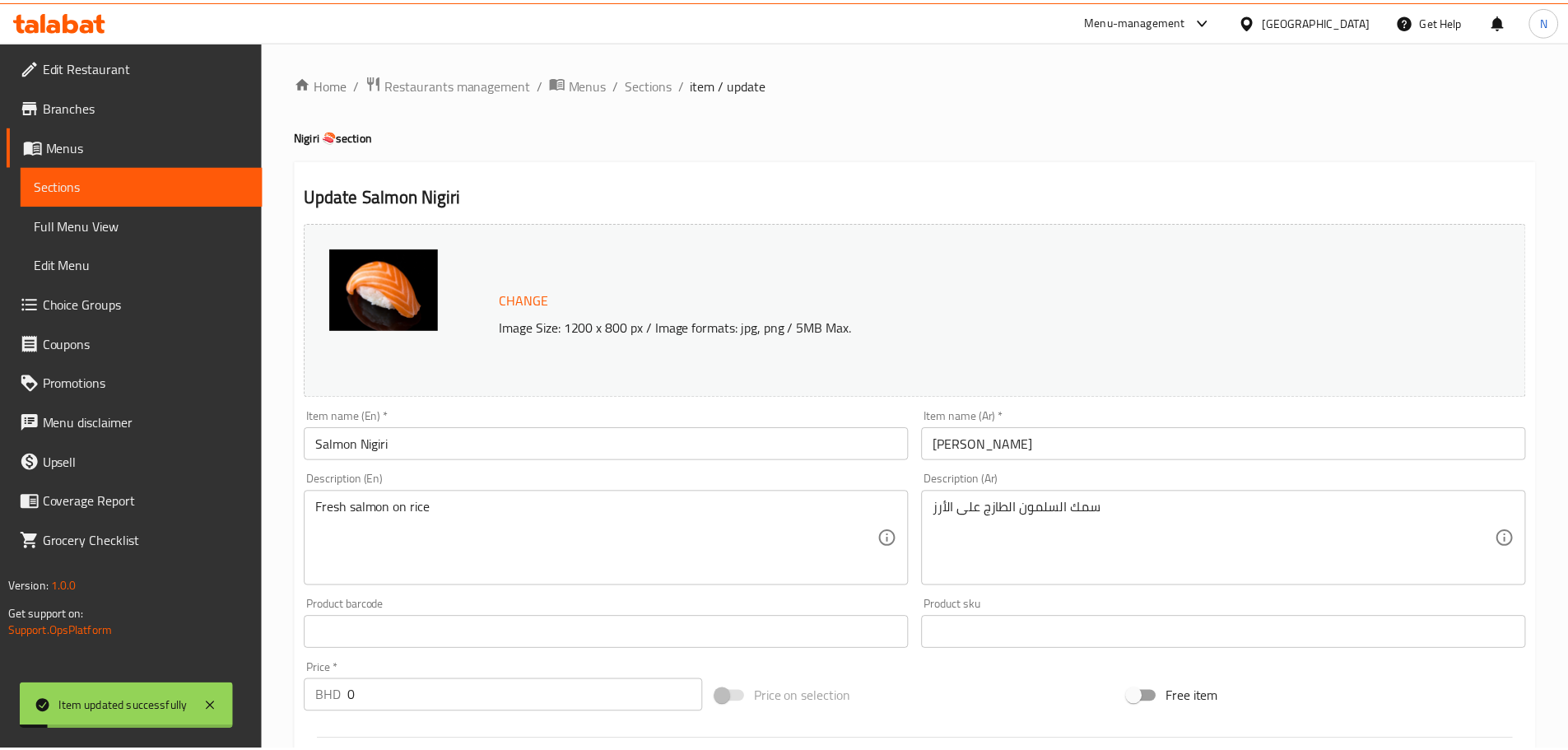
scroll to position [564, 0]
